Goal: Task Accomplishment & Management: Manage account settings

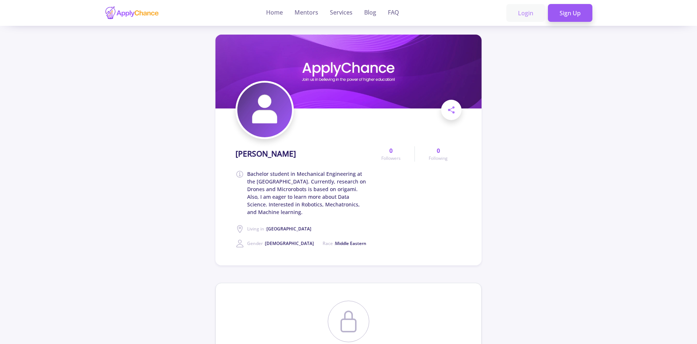
click at [528, 14] on link "Login" at bounding box center [525, 13] width 39 height 18
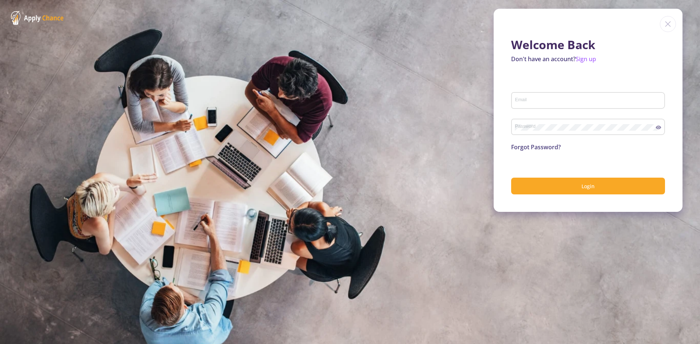
type input "[EMAIL_ADDRESS][DOMAIN_NAME]"
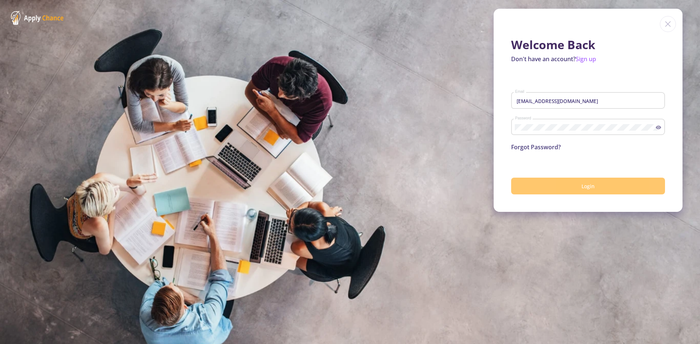
click at [532, 186] on button "Login" at bounding box center [588, 186] width 154 height 17
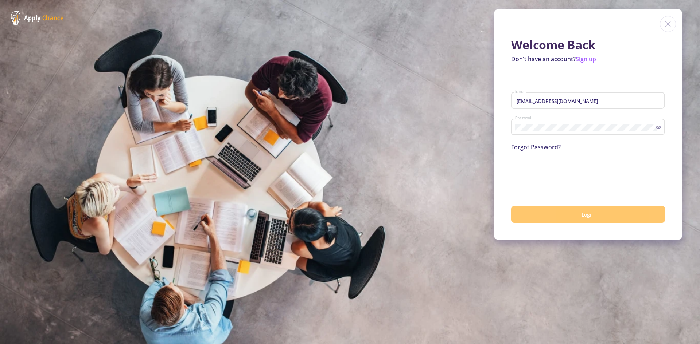
click at [534, 222] on button "Login" at bounding box center [588, 214] width 154 height 17
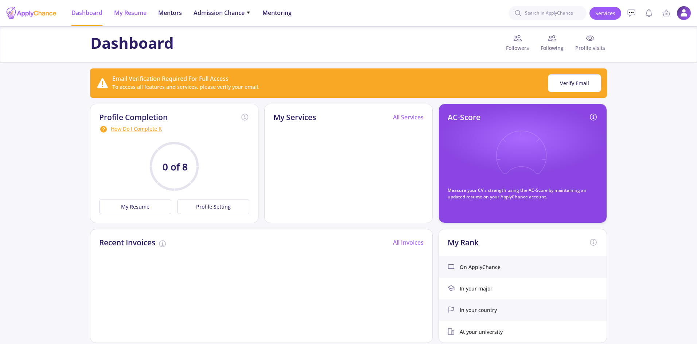
click at [130, 15] on span "My Resume" at bounding box center [130, 12] width 32 height 9
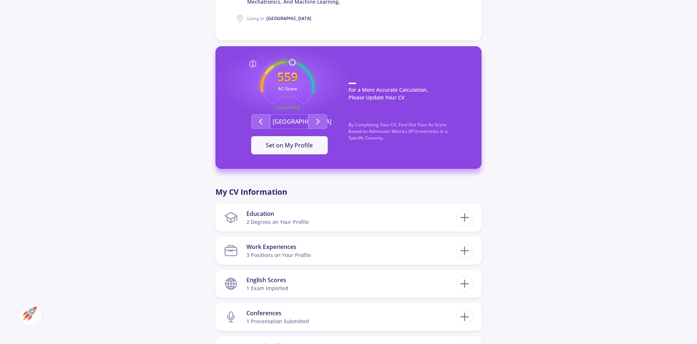
scroll to position [255, 0]
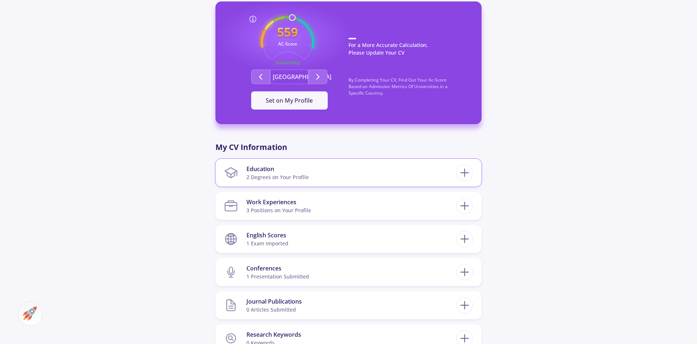
click at [343, 173] on section "Education 2 Degrees on Your Profile" at bounding box center [340, 173] width 232 height 22
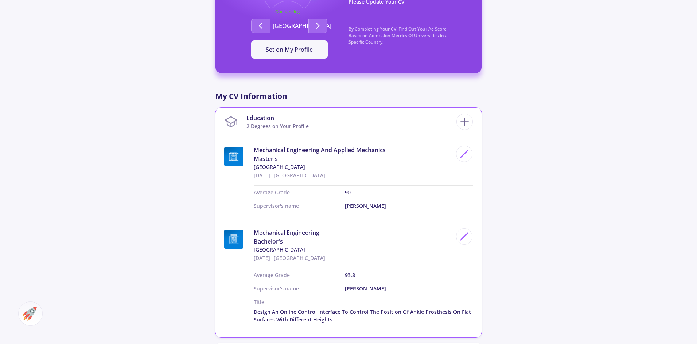
scroll to position [328, 0]
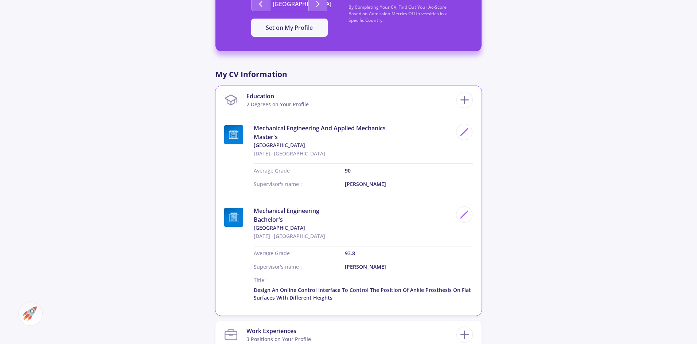
click at [453, 101] on section "Education 2 Degrees on Your Profile" at bounding box center [340, 100] width 232 height 22
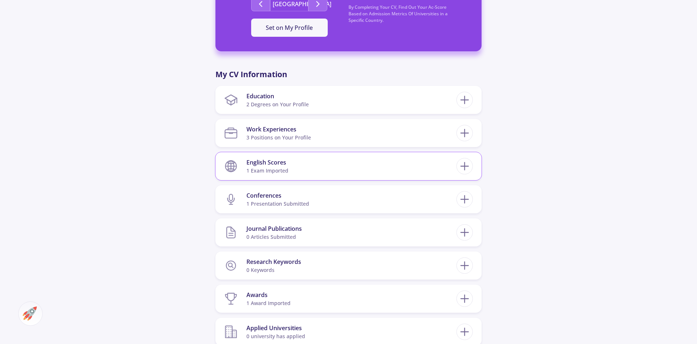
click at [322, 173] on section "English Scores 1 exam imported" at bounding box center [340, 166] width 232 height 22
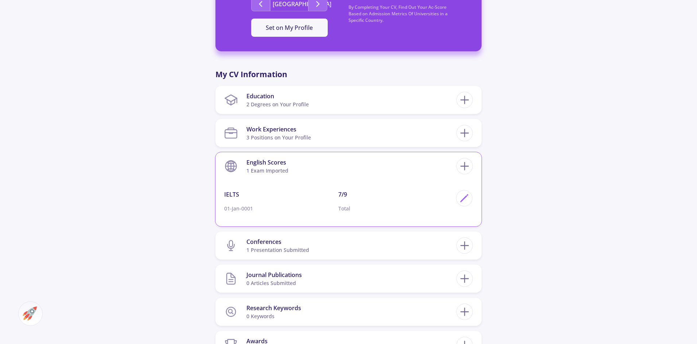
click at [322, 173] on section "English Scores 1 exam imported" at bounding box center [340, 166] width 232 height 22
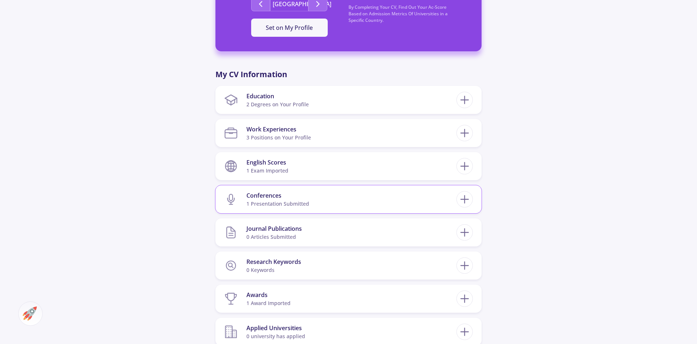
click at [306, 202] on div "1 presentation submitted" at bounding box center [277, 204] width 63 height 8
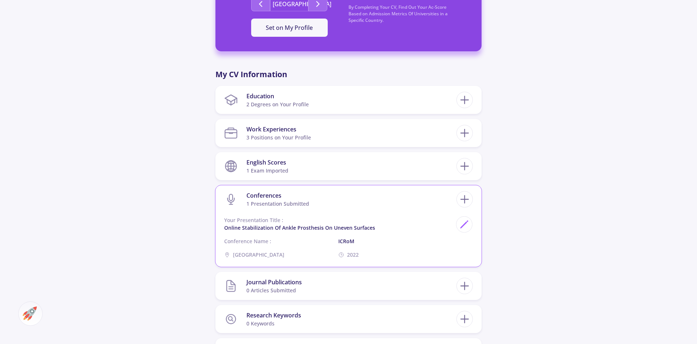
click at [306, 202] on div "1 presentation submitted" at bounding box center [277, 204] width 63 height 8
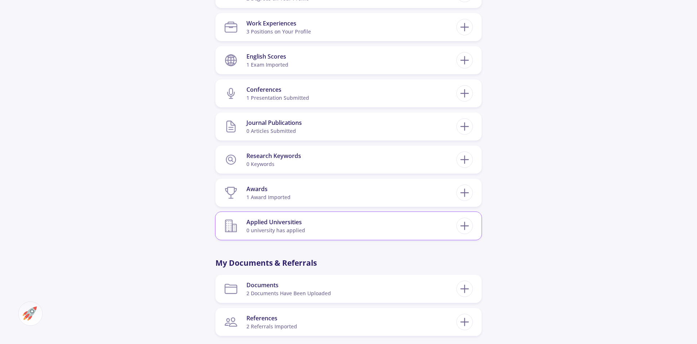
scroll to position [437, 0]
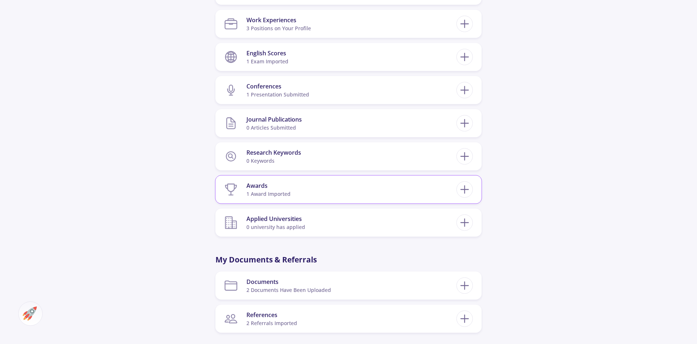
click at [305, 194] on section "Awards 1 award imported" at bounding box center [340, 190] width 232 height 22
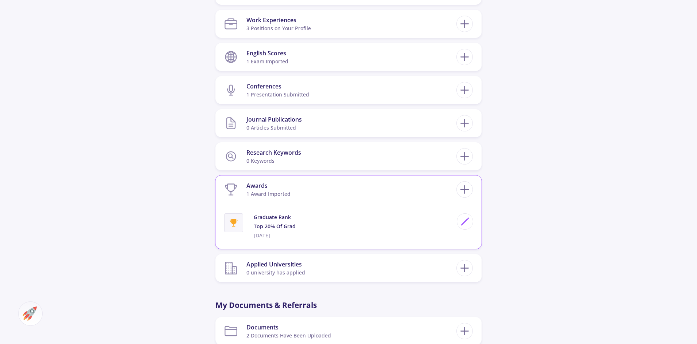
click at [305, 189] on section "Awards 1 award imported" at bounding box center [340, 190] width 232 height 22
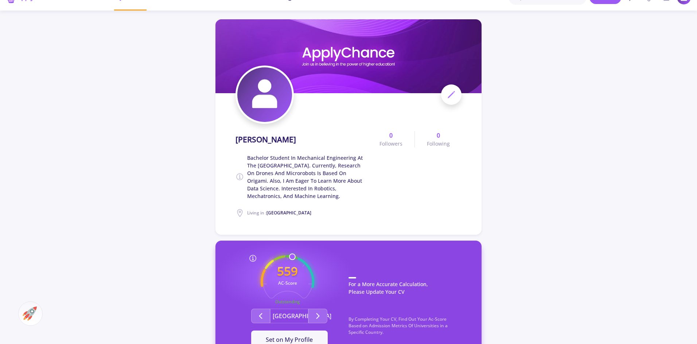
scroll to position [0, 0]
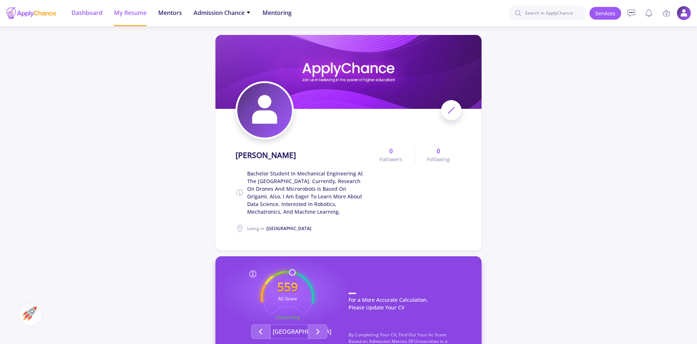
click at [88, 16] on span "Dashboard" at bounding box center [86, 12] width 31 height 9
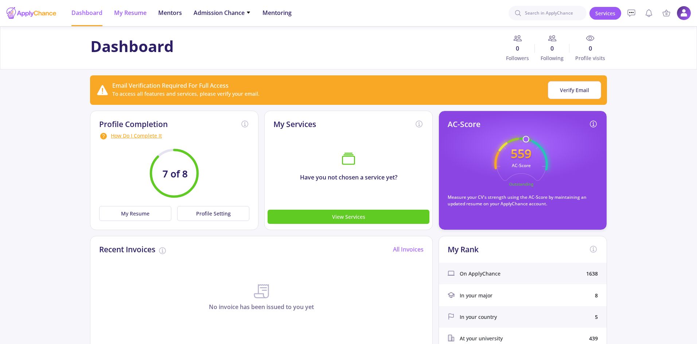
click at [145, 17] on li "My Resume" at bounding box center [130, 13] width 32 height 26
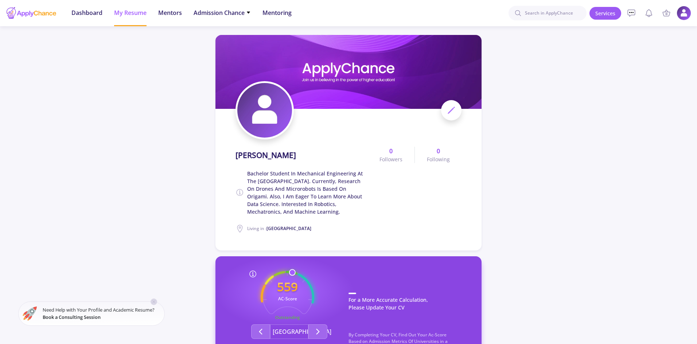
click at [452, 108] on icon at bounding box center [451, 110] width 9 height 9
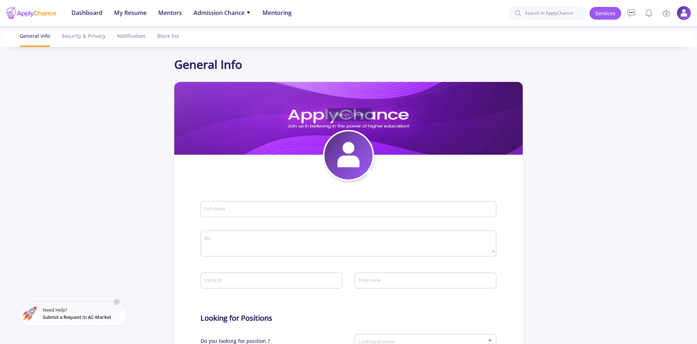
type input "[PERSON_NAME]"
type textarea "Bachelor student in Mechanical Engineering at the [GEOGRAPHIC_DATA]. Currently,…"
type input "[GEOGRAPHIC_DATA]"
type input "Sadeghsehhat"
type input "[EMAIL_ADDRESS][DOMAIN_NAME]"
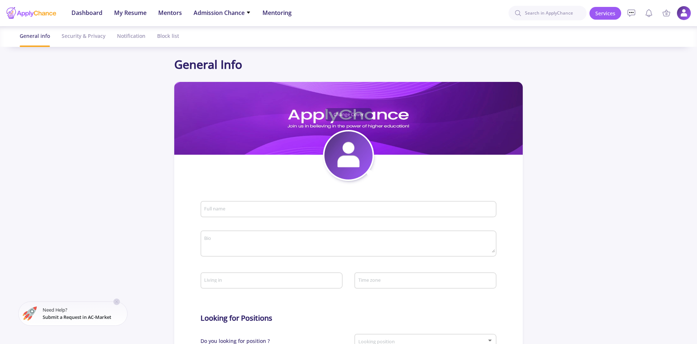
type input "live:.cid.cb16a9036ca57c20"
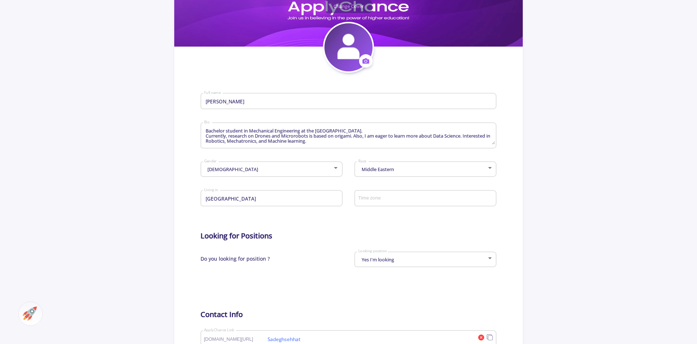
scroll to position [109, 0]
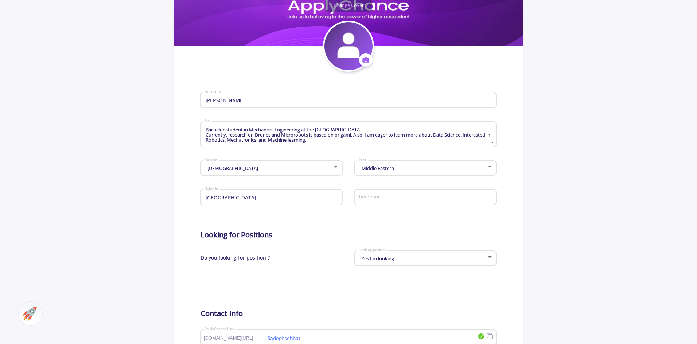
click at [256, 201] on div "Japan Living in" at bounding box center [271, 196] width 135 height 19
drag, startPoint x: 256, startPoint y: 201, endPoint x: 199, endPoint y: 196, distance: 57.8
click at [199, 196] on section "Change Cover Change cover Remove cover Change photo Remove photo [PERSON_NAME] …" at bounding box center [348, 219] width 348 height 492
click at [250, 195] on input "[GEOGRAPHIC_DATA]" at bounding box center [272, 198] width 137 height 7
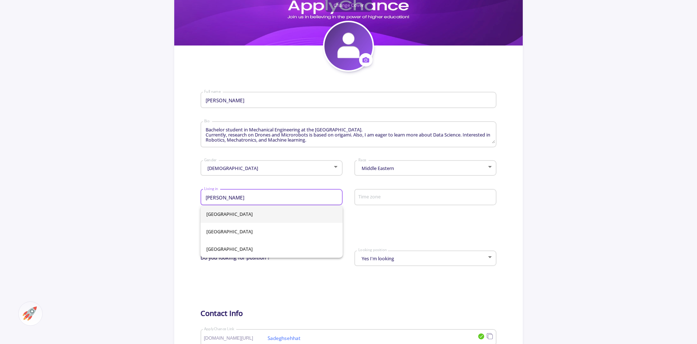
type input "J"
type input "[GEOGRAPHIC_DATA]"
click at [219, 220] on span "[GEOGRAPHIC_DATA]" at bounding box center [271, 214] width 130 height 17
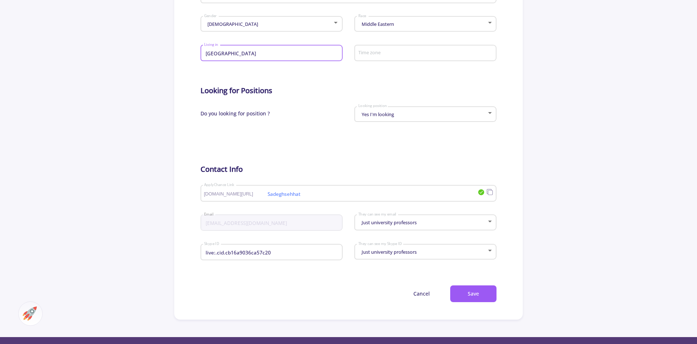
scroll to position [255, 0]
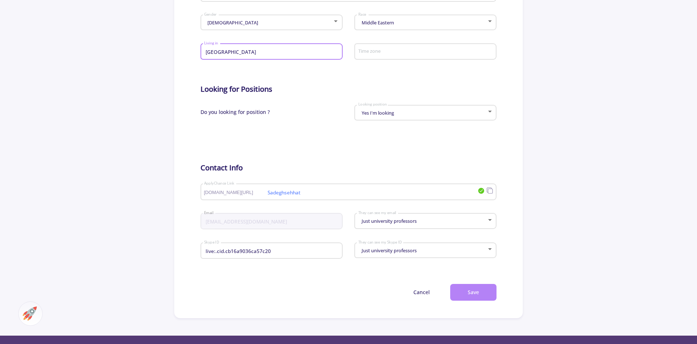
click at [480, 295] on button "Save" at bounding box center [473, 292] width 46 height 17
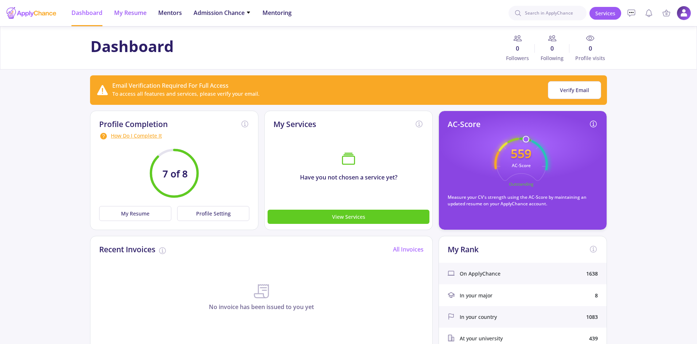
click at [134, 7] on li "My Resume" at bounding box center [130, 13] width 32 height 26
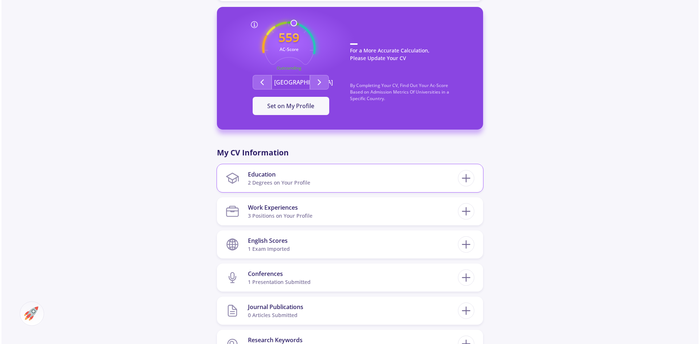
scroll to position [255, 0]
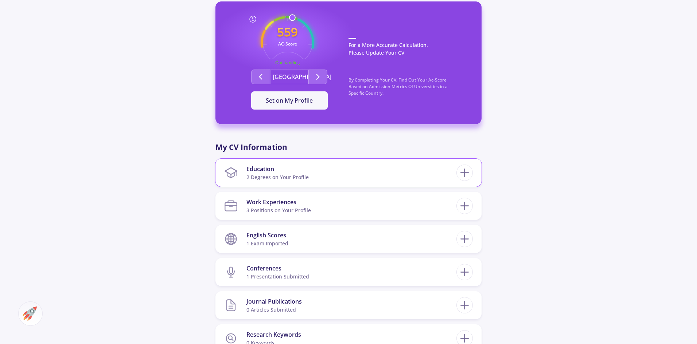
click at [320, 175] on section "Education 2 Degrees on Your Profile" at bounding box center [340, 173] width 232 height 22
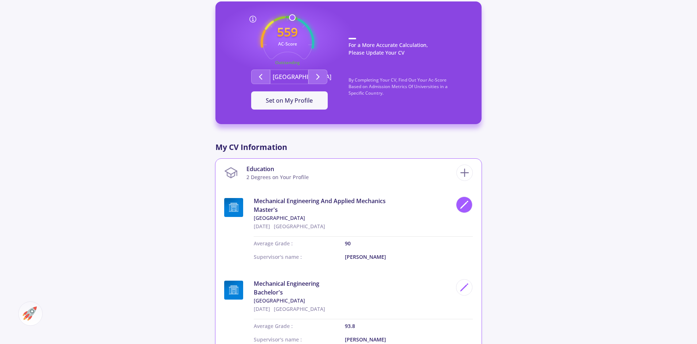
click at [461, 210] on icon at bounding box center [464, 205] width 10 height 10
type input "Mechanical Engineering And Applied Mechanics"
type input "[GEOGRAPHIC_DATA]"
type input "[DATE]"
type input "90"
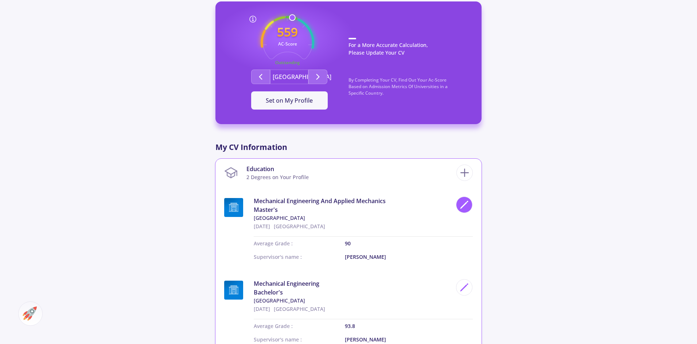
type input "[PERSON_NAME]"
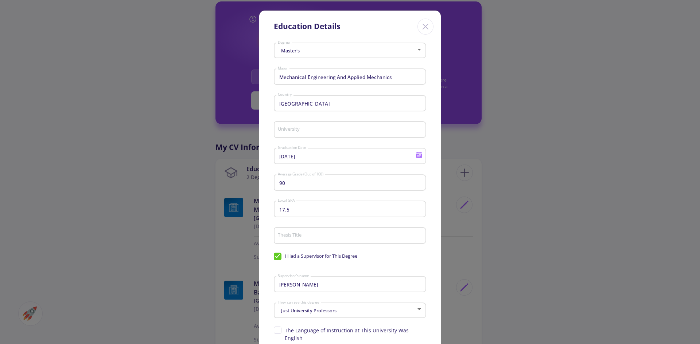
type input "[GEOGRAPHIC_DATA]"
drag, startPoint x: 293, startPoint y: 180, endPoint x: 264, endPoint y: 181, distance: 28.4
click at [264, 181] on div "Master's Degree Mechanical Engineering And Applied Mechanics Major [GEOGRAPHIC_…" at bounding box center [349, 218] width 181 height 357
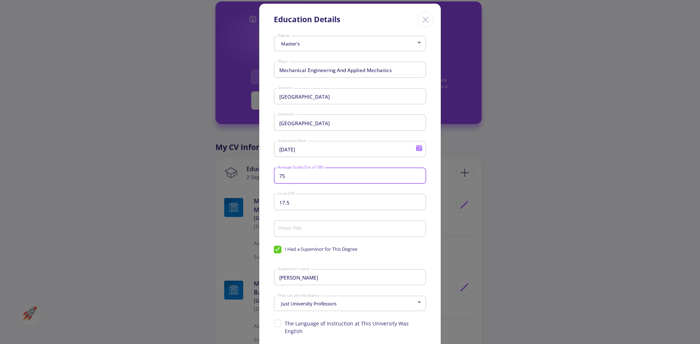
scroll to position [0, 0]
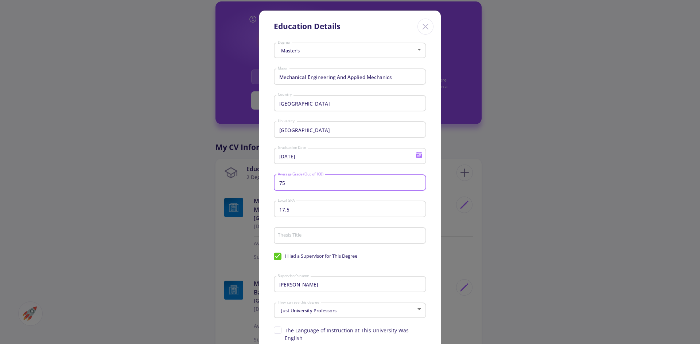
type input "75"
click at [417, 158] on icon at bounding box center [419, 156] width 6 height 4
click at [307, 181] on button "[DATE]" at bounding box center [290, 179] width 33 height 15
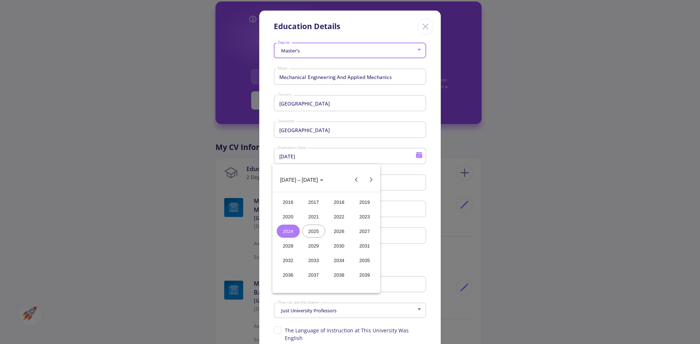
click at [310, 230] on div "2025" at bounding box center [313, 231] width 23 height 13
click at [297, 250] on div "SEP" at bounding box center [288, 245] width 23 height 13
click at [309, 283] on div "30" at bounding box center [311, 284] width 13 height 13
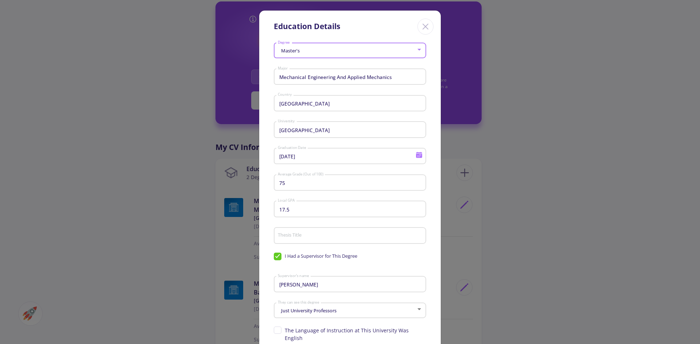
type input "[DATE]"
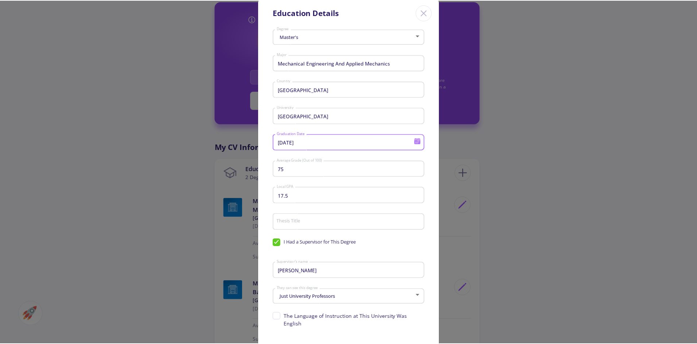
scroll to position [56, 0]
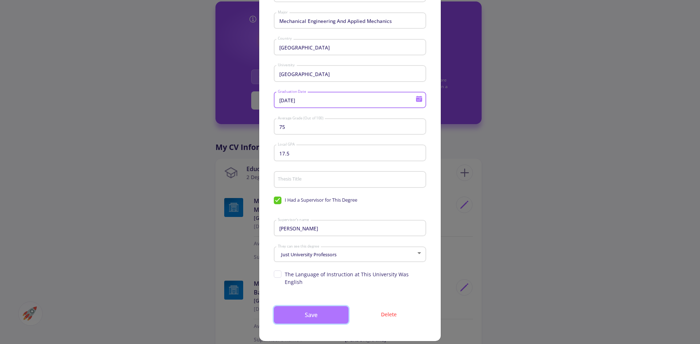
click at [325, 309] on button "Save" at bounding box center [311, 314] width 75 height 17
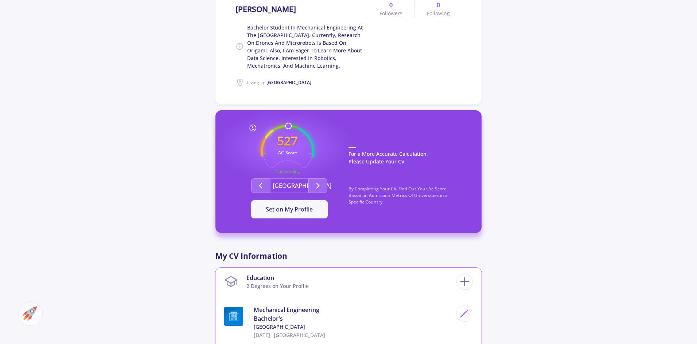
scroll to position [146, 0]
click at [320, 186] on icon "Second group" at bounding box center [317, 186] width 9 height 9
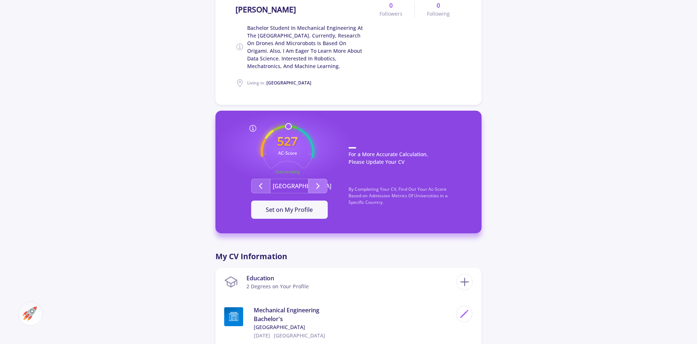
click at [320, 186] on icon "Second group" at bounding box center [317, 186] width 9 height 9
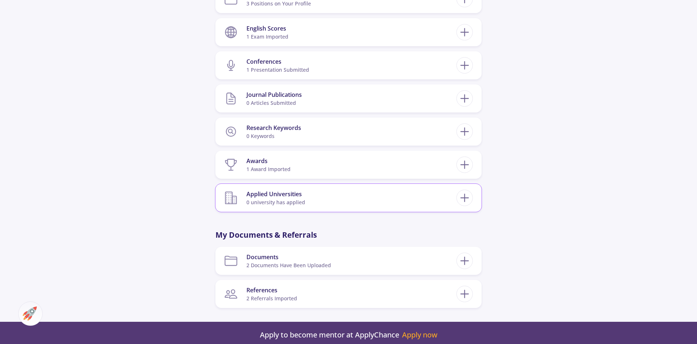
scroll to position [692, 0]
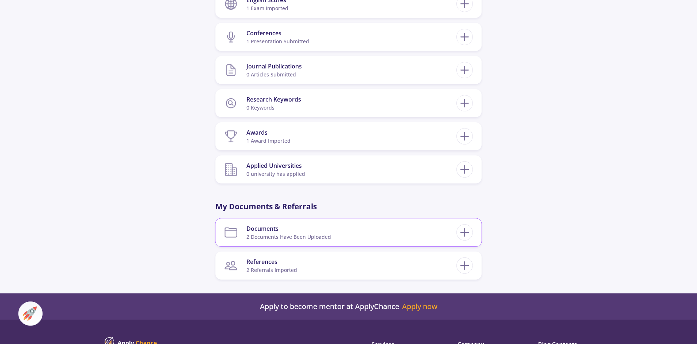
click at [350, 225] on section "Documents 2 documents have been uploaded" at bounding box center [340, 233] width 232 height 22
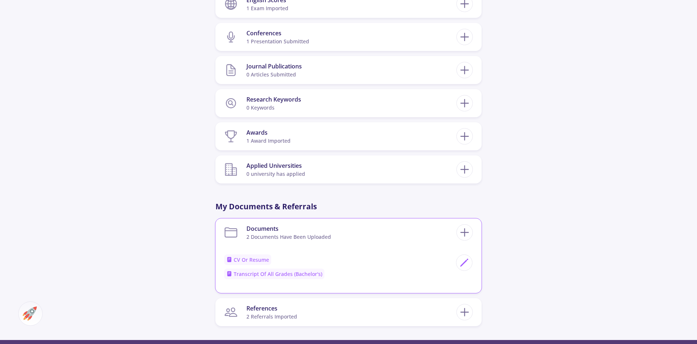
click at [350, 225] on section "Documents 2 documents have been uploaded" at bounding box center [340, 233] width 232 height 22
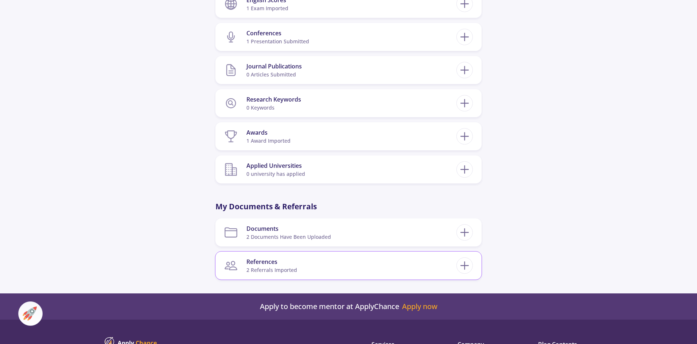
click at [344, 261] on section "References 2 referrals imported" at bounding box center [340, 266] width 232 height 22
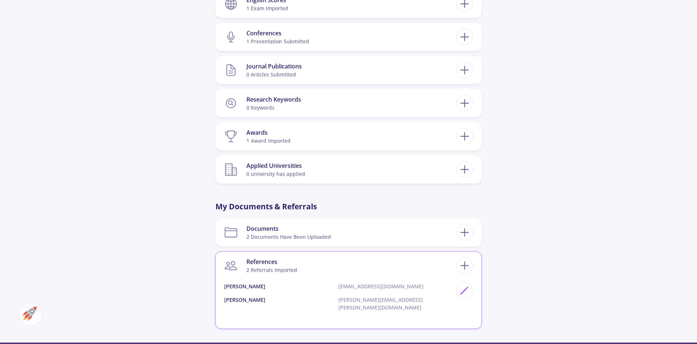
click at [344, 261] on section "References 2 referrals imported" at bounding box center [340, 266] width 232 height 22
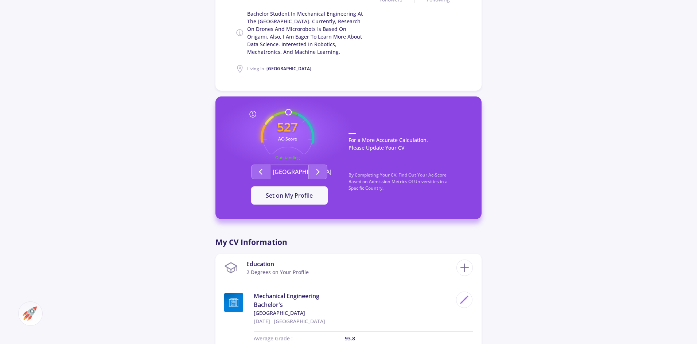
scroll to position [0, 0]
